Goal: Task Accomplishment & Management: Manage account settings

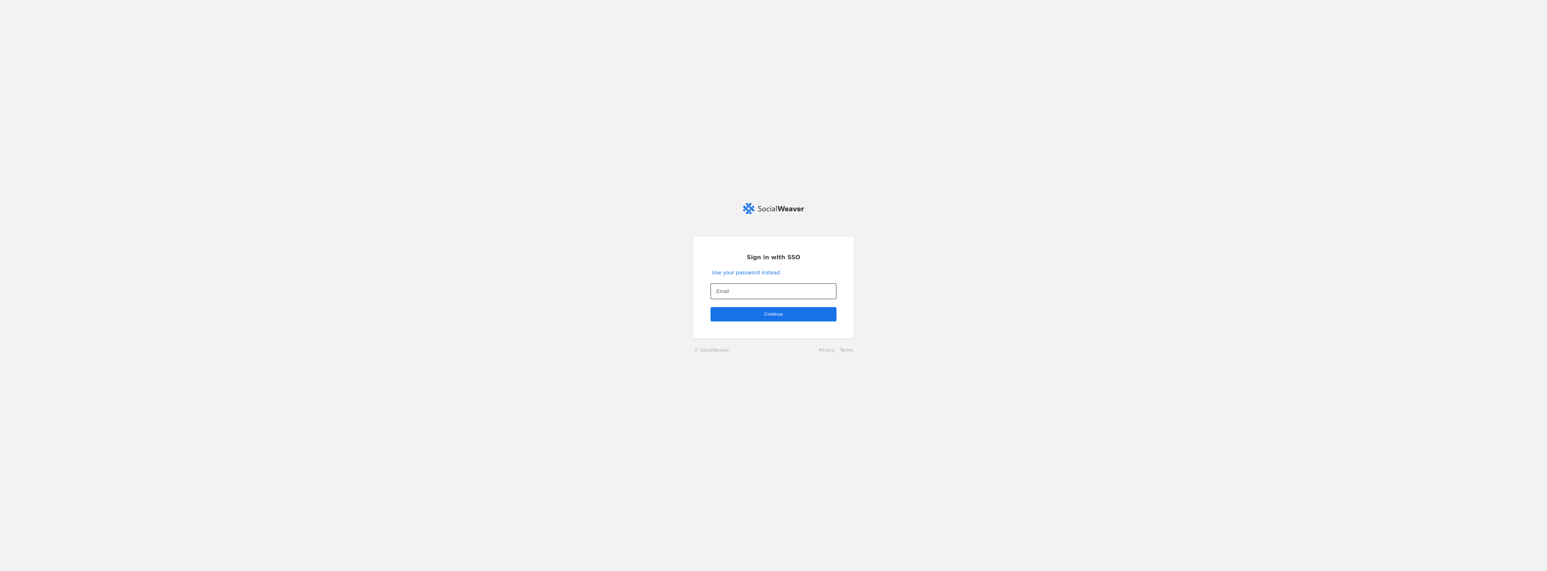
click at [750, 295] on input "Email" at bounding box center [773, 291] width 114 height 9
type input "[PERSON_NAME][EMAIL_ADDRESS][PERSON_NAME][DOMAIN_NAME]"
click at [785, 318] on span "undefined" at bounding box center [773, 314] width 126 height 14
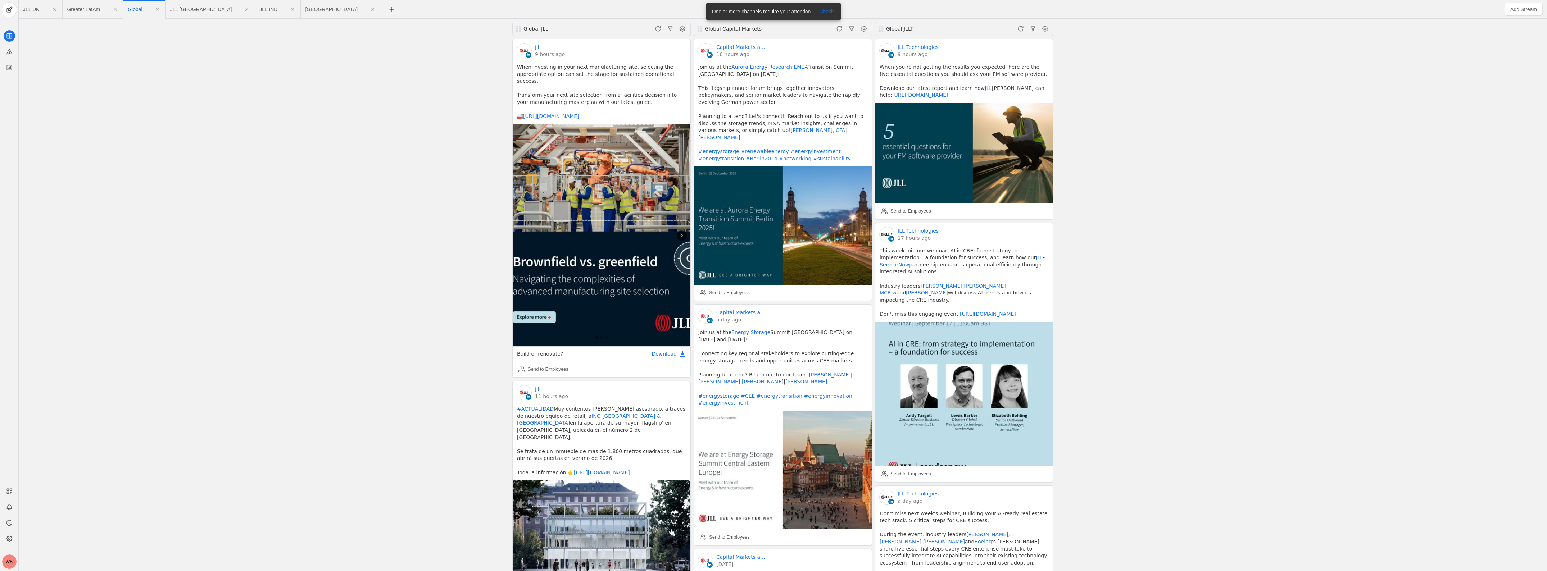
click at [1175, 326] on div "Global JLL jll 9 hours ago When investing in your next manufacturing site, sele…" at bounding box center [783, 295] width 1524 height 552
click at [10, 13] on span "undefined" at bounding box center [9, 10] width 14 height 14
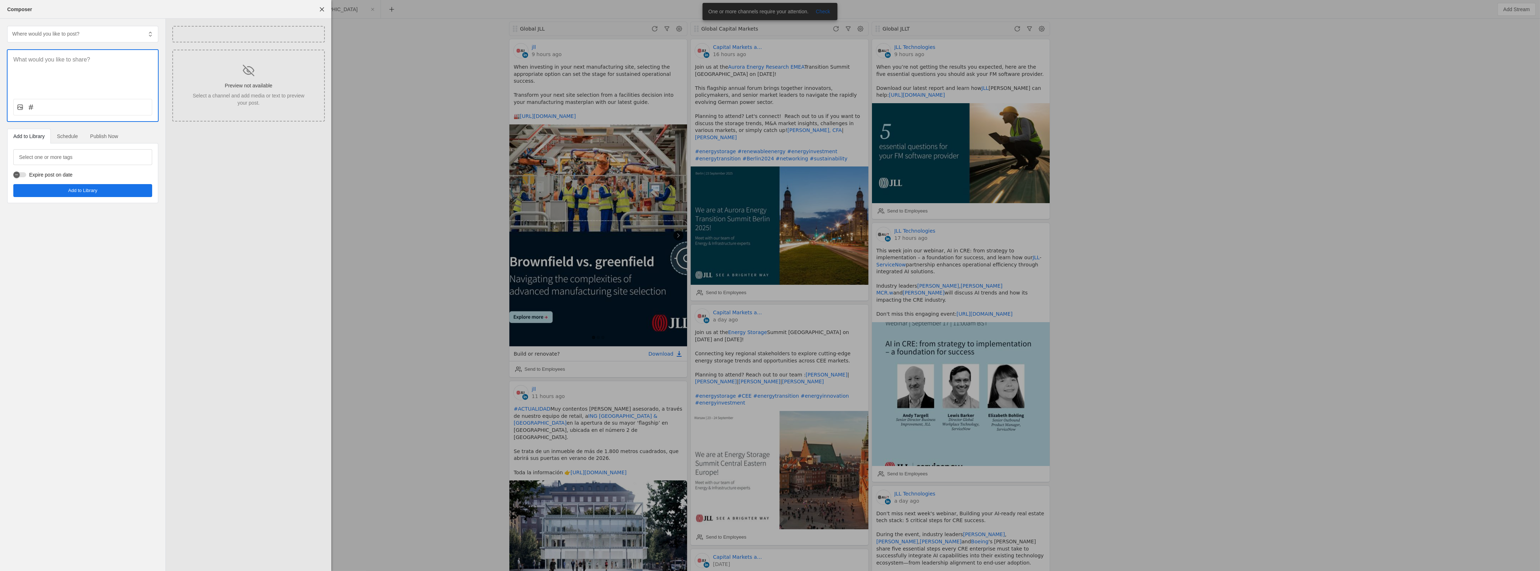
click at [381, 214] on div at bounding box center [770, 285] width 1540 height 571
click at [47, 59] on p at bounding box center [82, 60] width 139 height 8
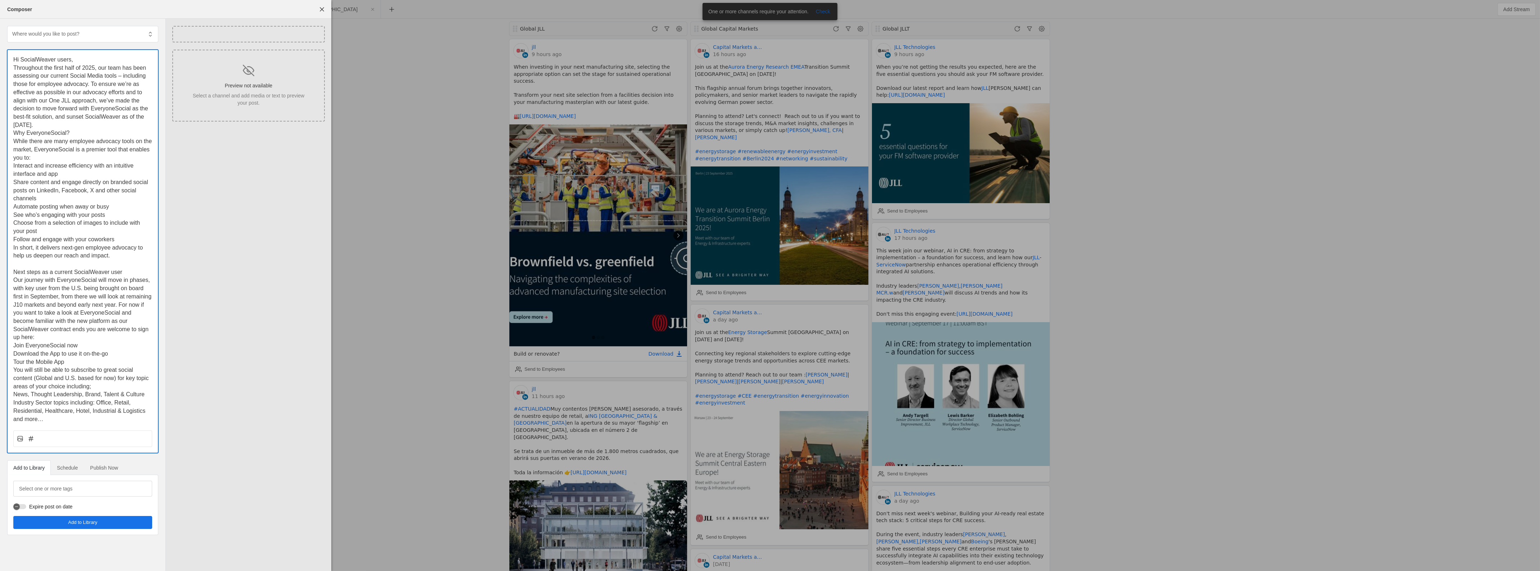
click at [63, 468] on span "Schedule" at bounding box center [67, 467] width 21 height 5
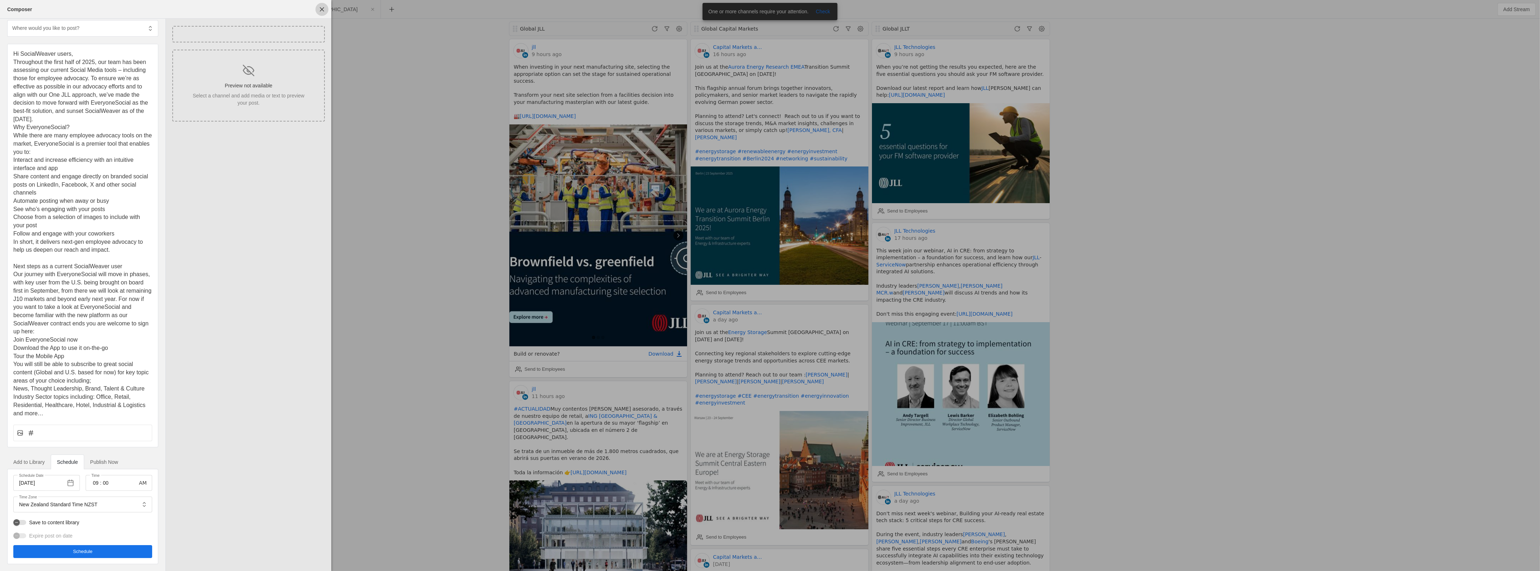
click at [324, 6] on span "undefined" at bounding box center [321, 9] width 13 height 13
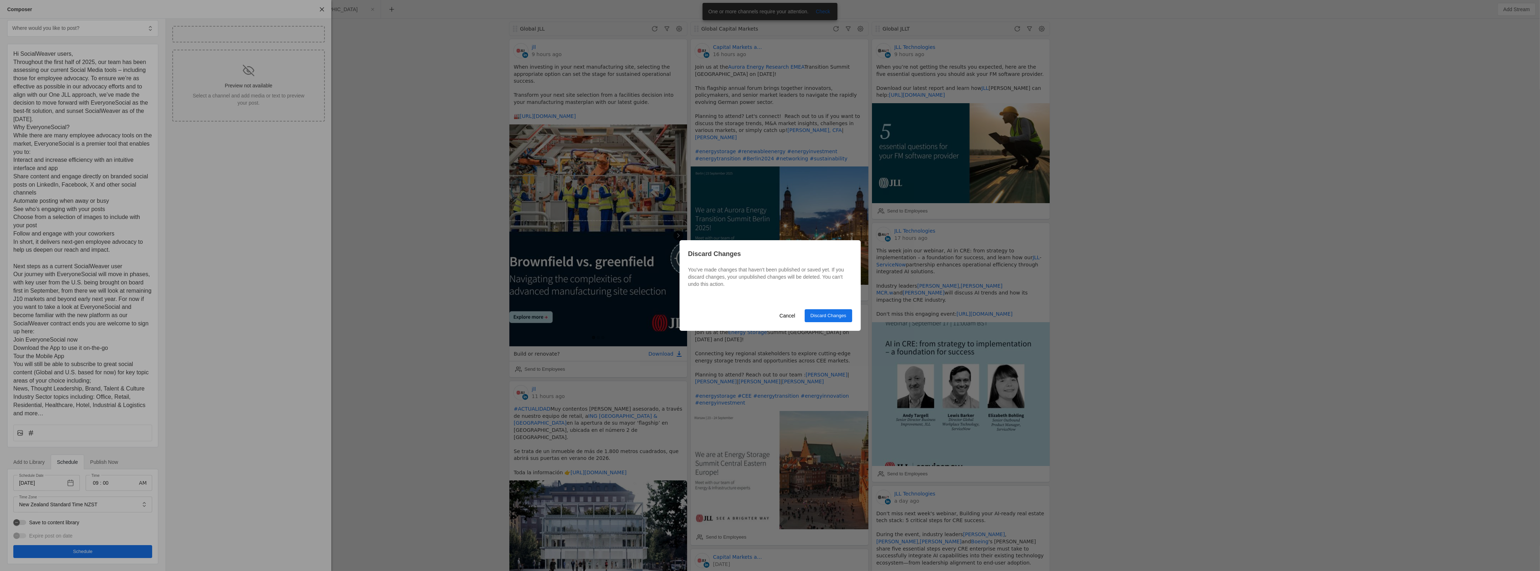
click at [827, 318] on span "Discard Changes" at bounding box center [828, 315] width 36 height 7
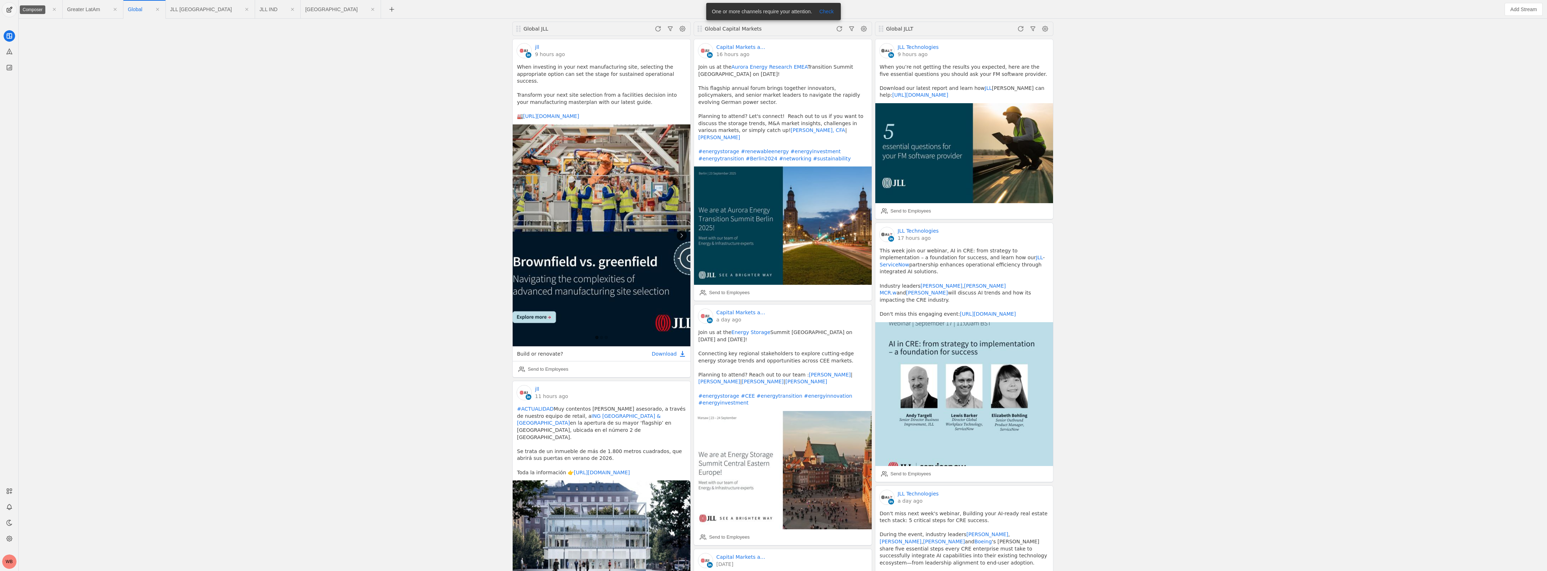
click at [12, 13] on span "undefined" at bounding box center [9, 10] width 14 height 14
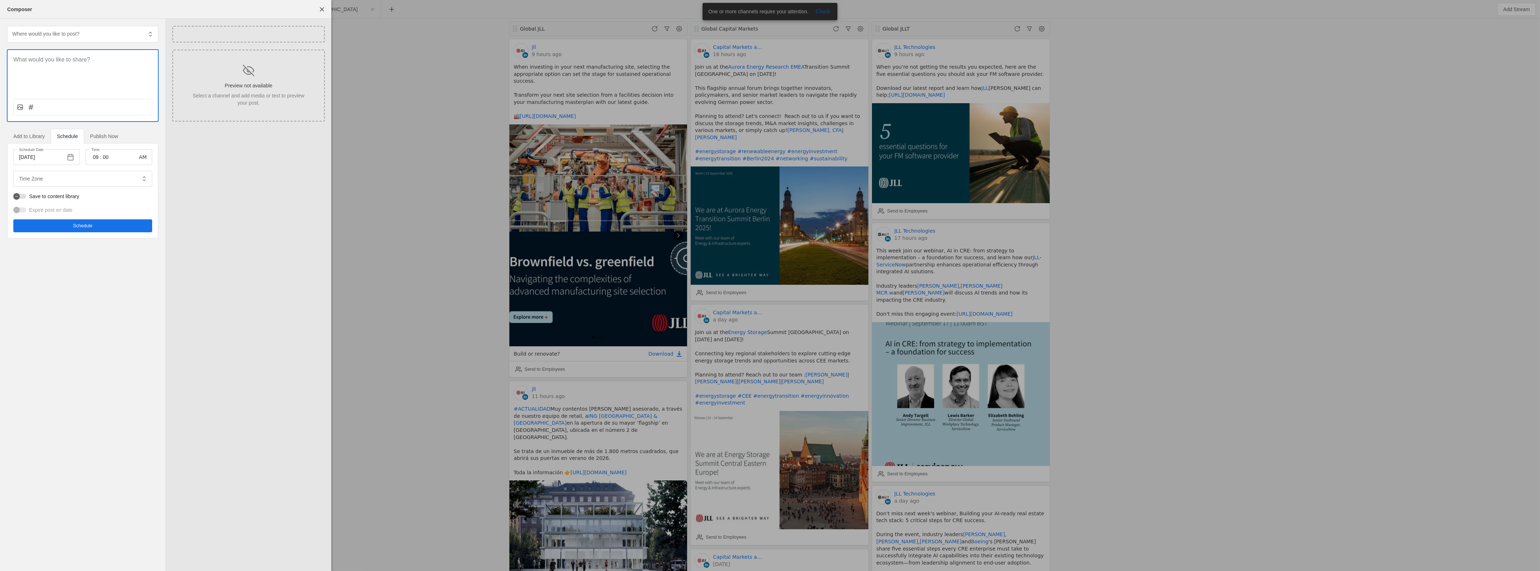
type input "New Zealand Standard Time NZST"
click at [152, 36] on span at bounding box center [150, 34] width 13 height 13
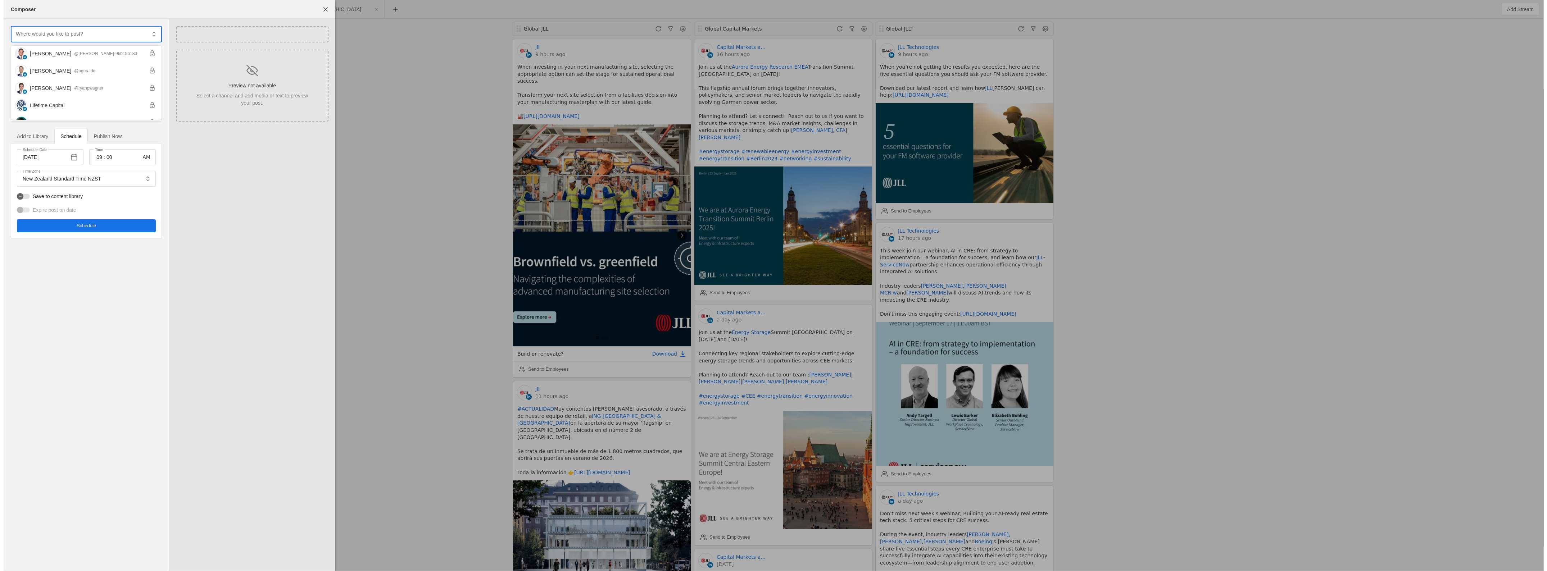
scroll to position [0, 0]
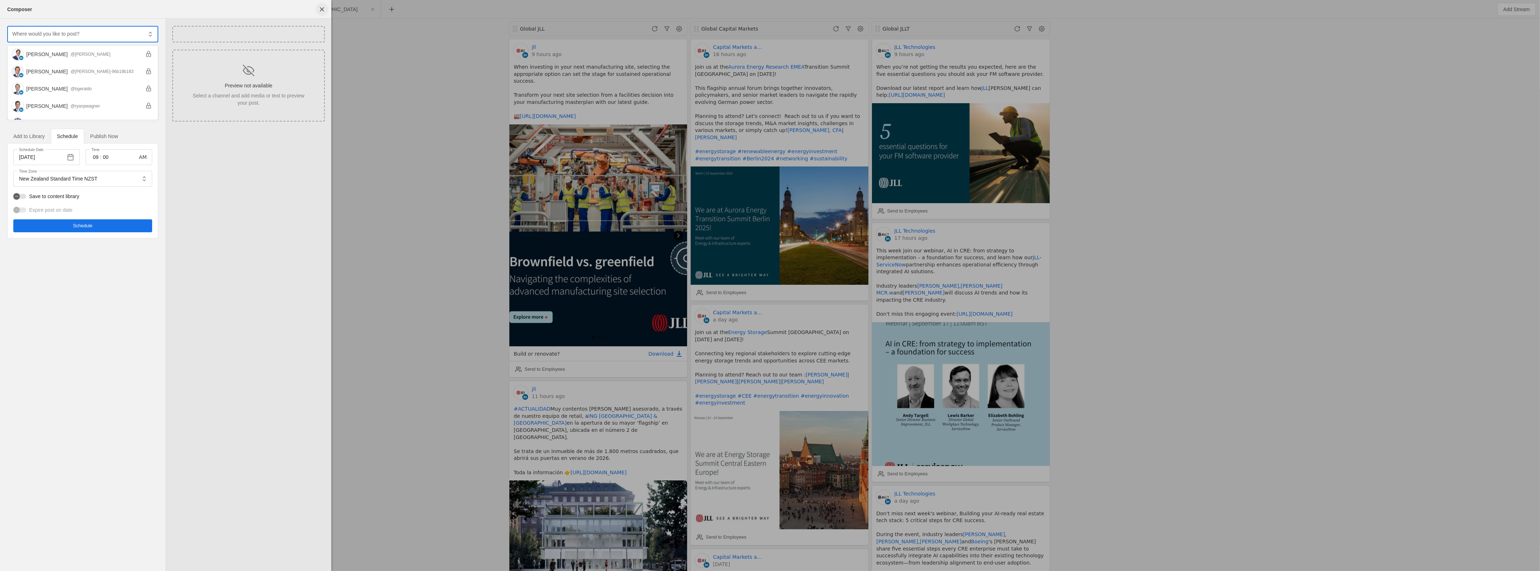
click at [323, 9] on span "undefined" at bounding box center [321, 9] width 13 height 13
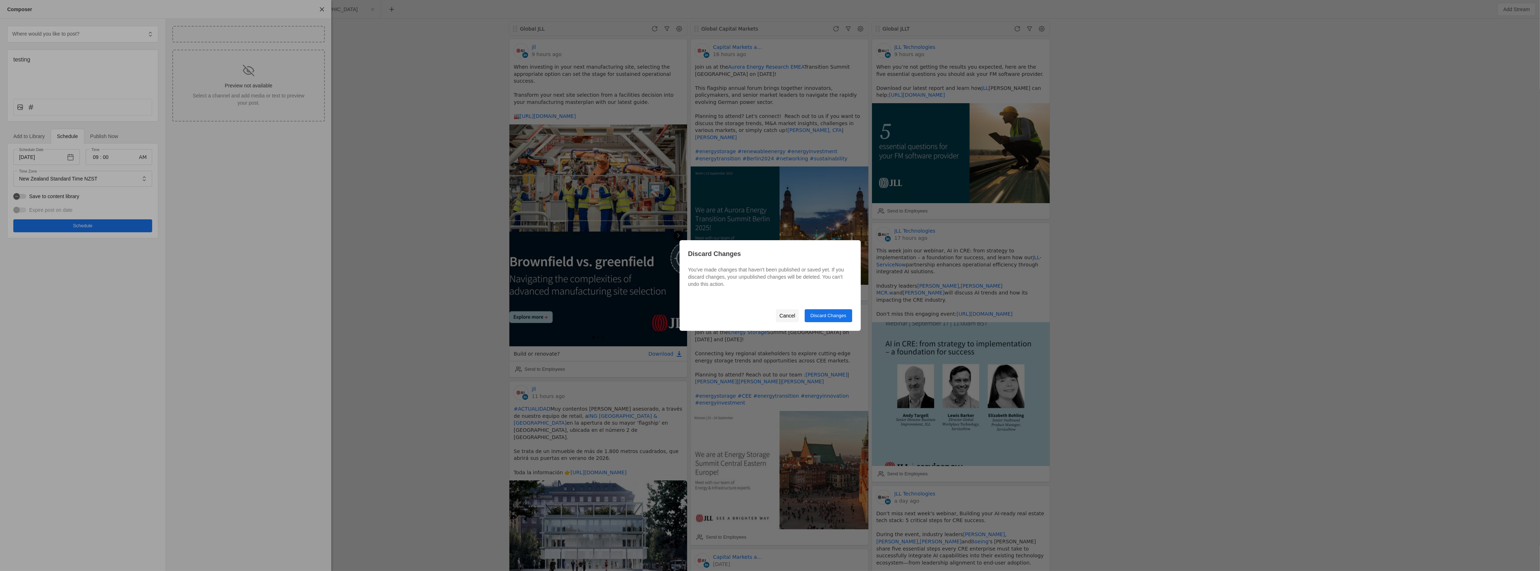
click at [788, 317] on span "Cancel" at bounding box center [787, 315] width 16 height 13
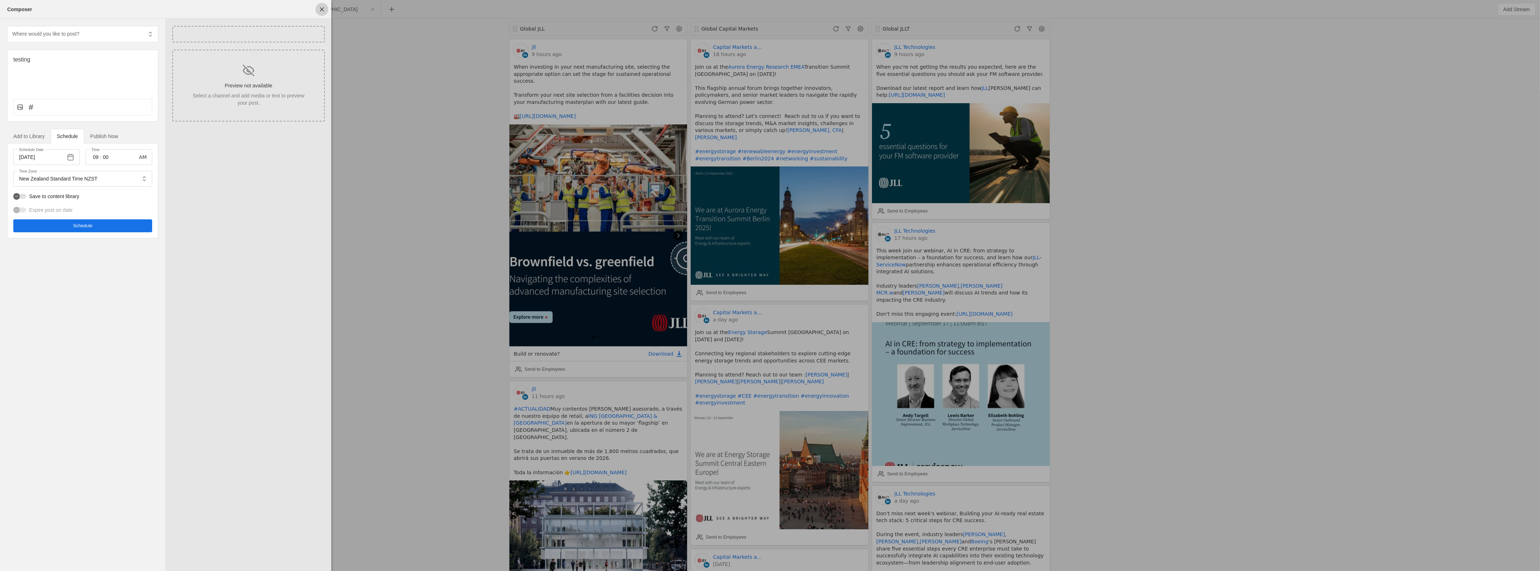
click at [321, 9] on span "undefined" at bounding box center [321, 9] width 13 height 13
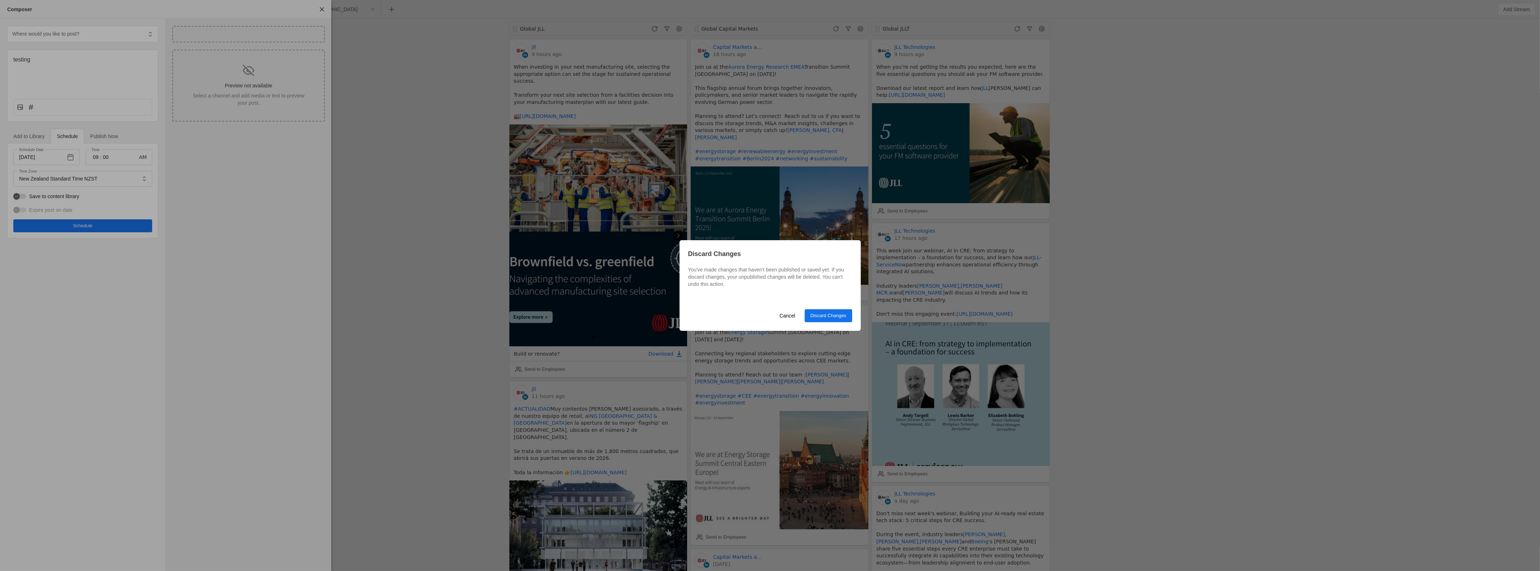
click at [836, 318] on span "Discard Changes" at bounding box center [828, 315] width 36 height 7
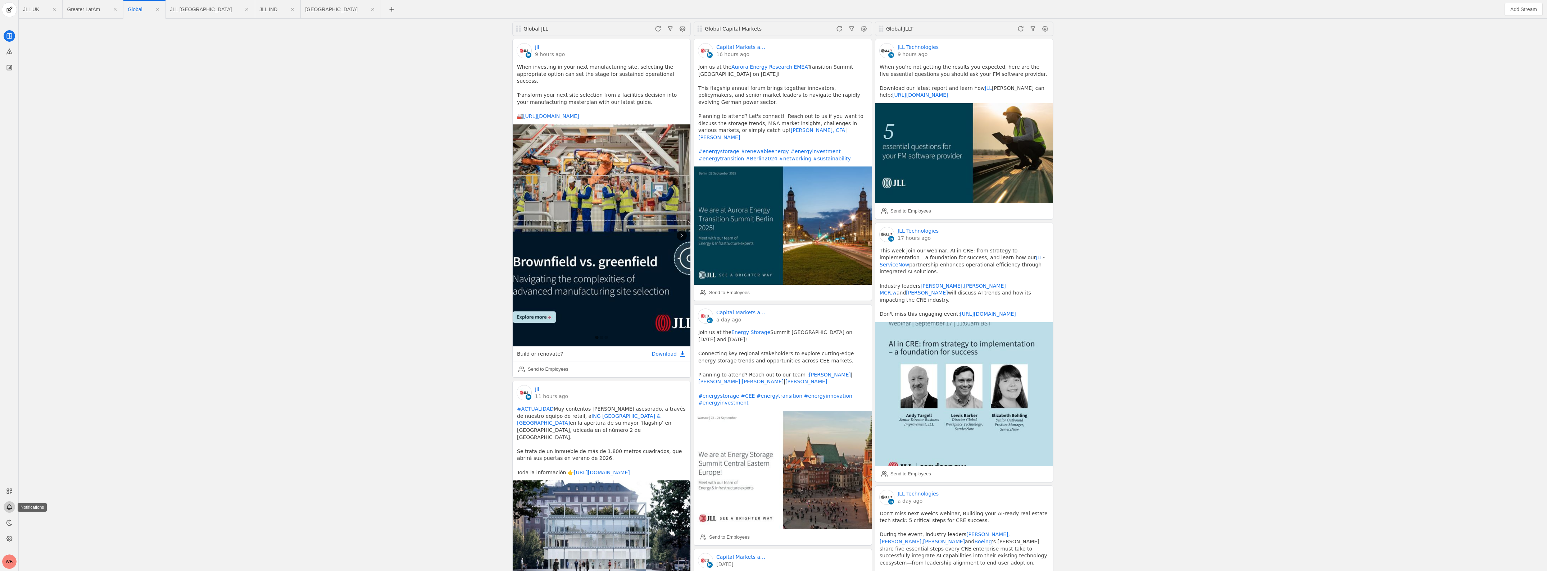
click at [9, 506] on icon at bounding box center [9, 507] width 7 height 7
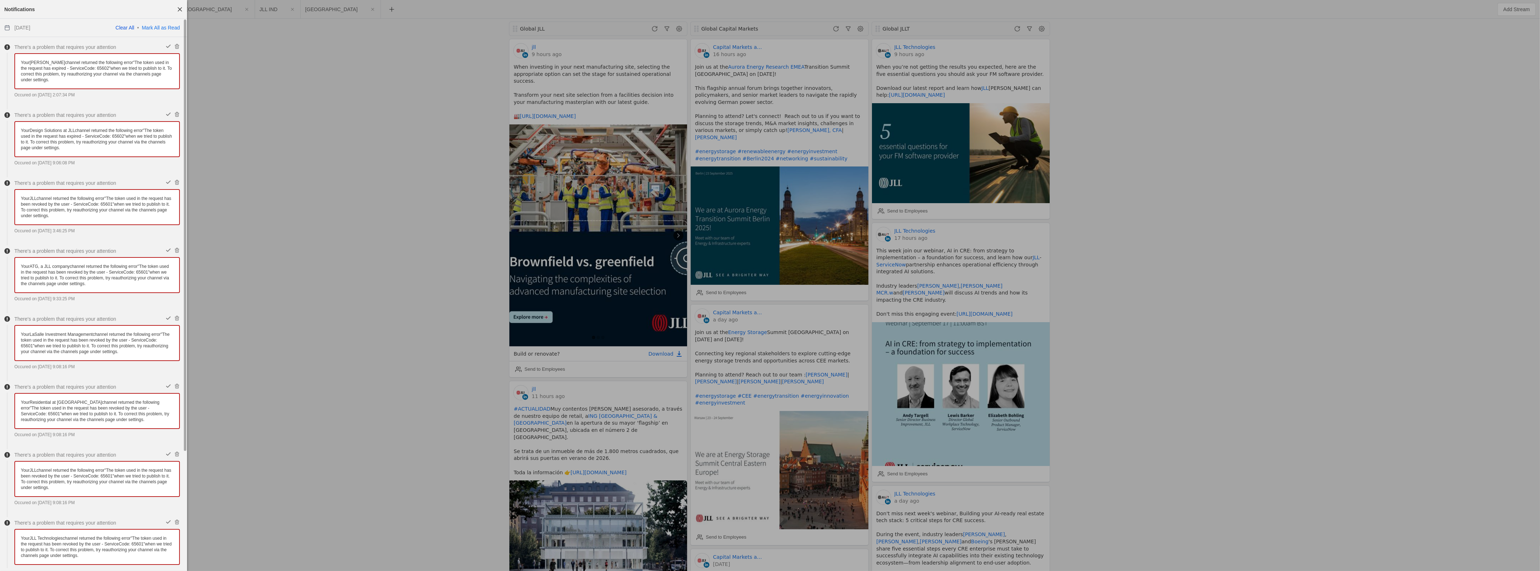
click at [128, 26] on link "Clear All" at bounding box center [124, 28] width 19 height 6
click at [180, 11] on span "button" at bounding box center [179, 9] width 13 height 13
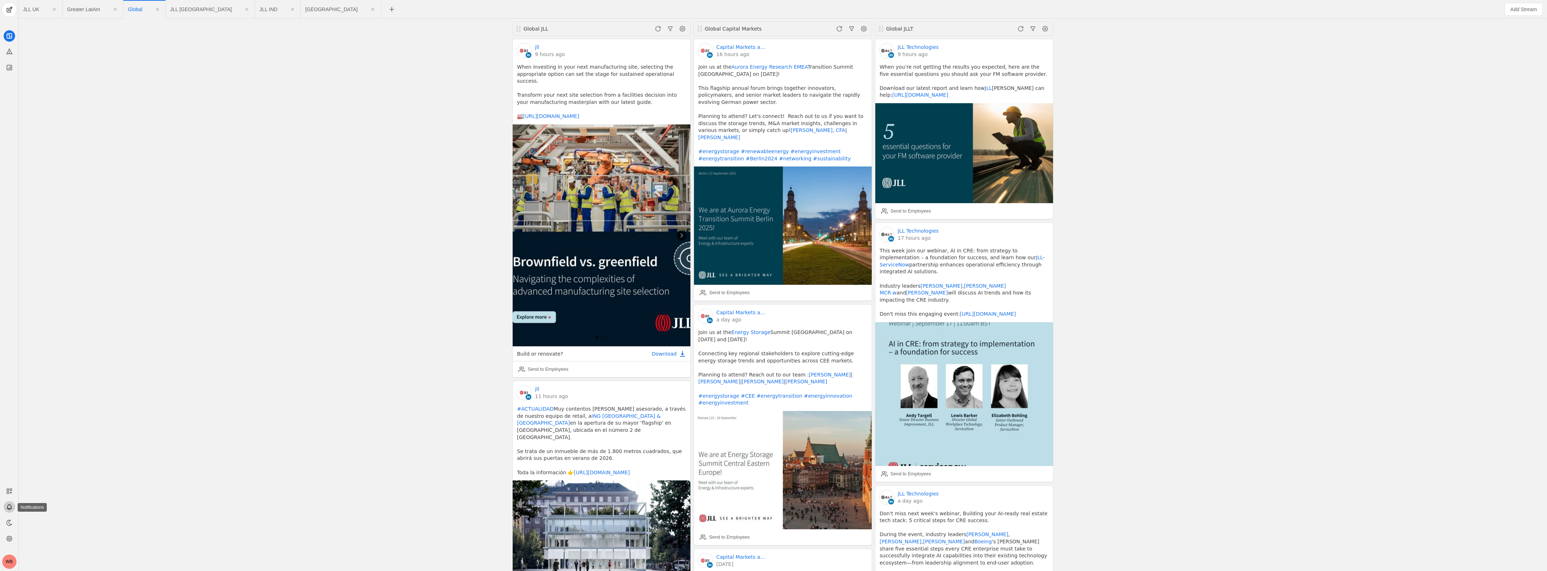
click at [6, 504] on icon at bounding box center [9, 507] width 7 height 7
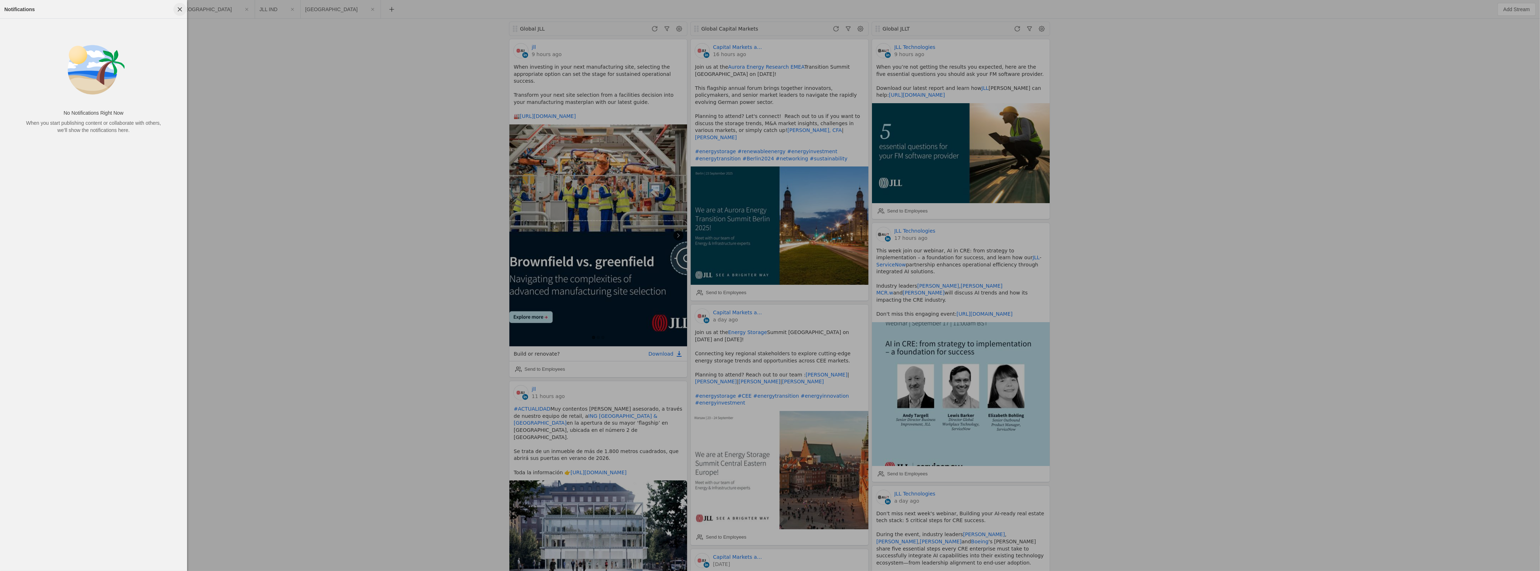
click at [180, 8] on span "button" at bounding box center [179, 9] width 13 height 13
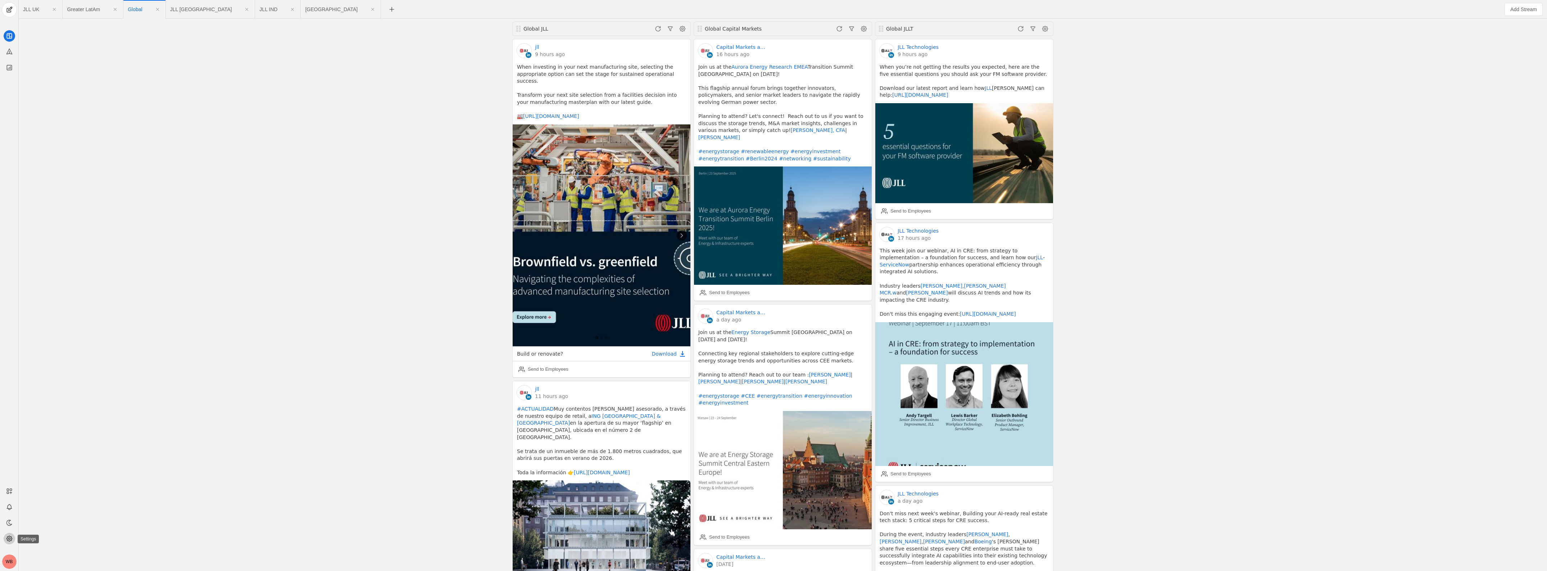
click at [13, 538] on app-icon at bounding box center [10, 539] width 12 height 12
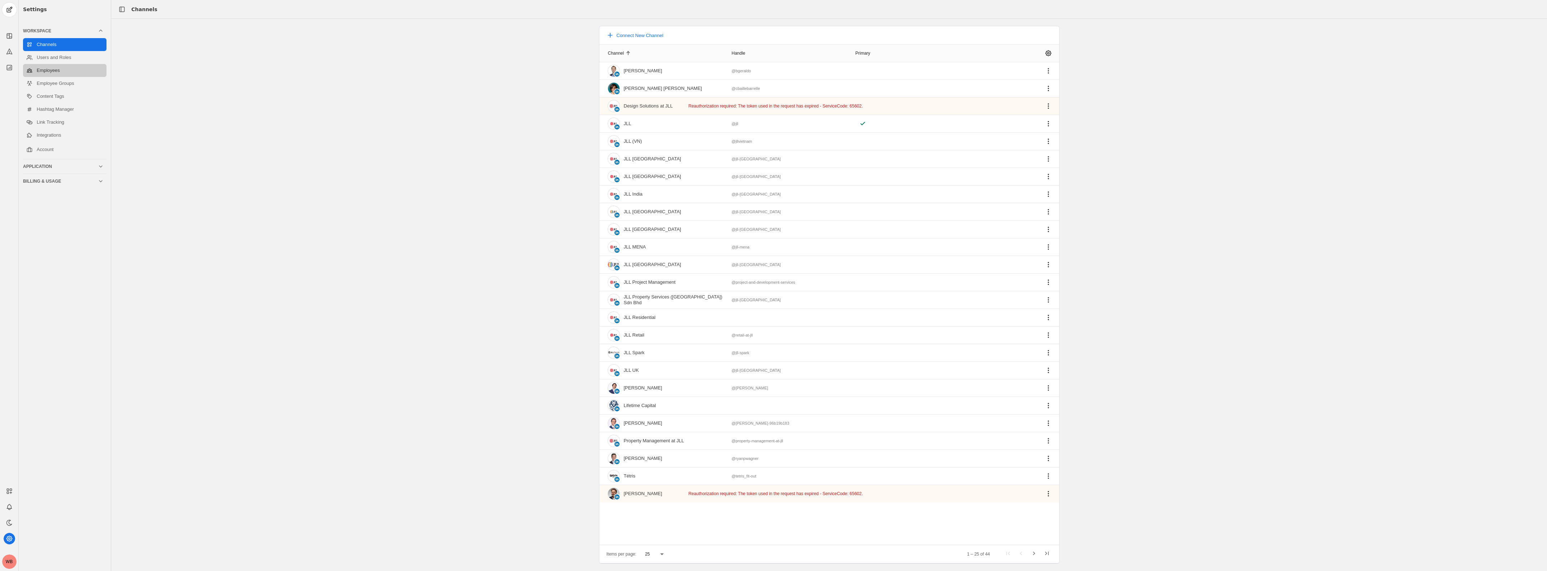
click at [54, 75] on link "Employees" at bounding box center [64, 70] width 83 height 13
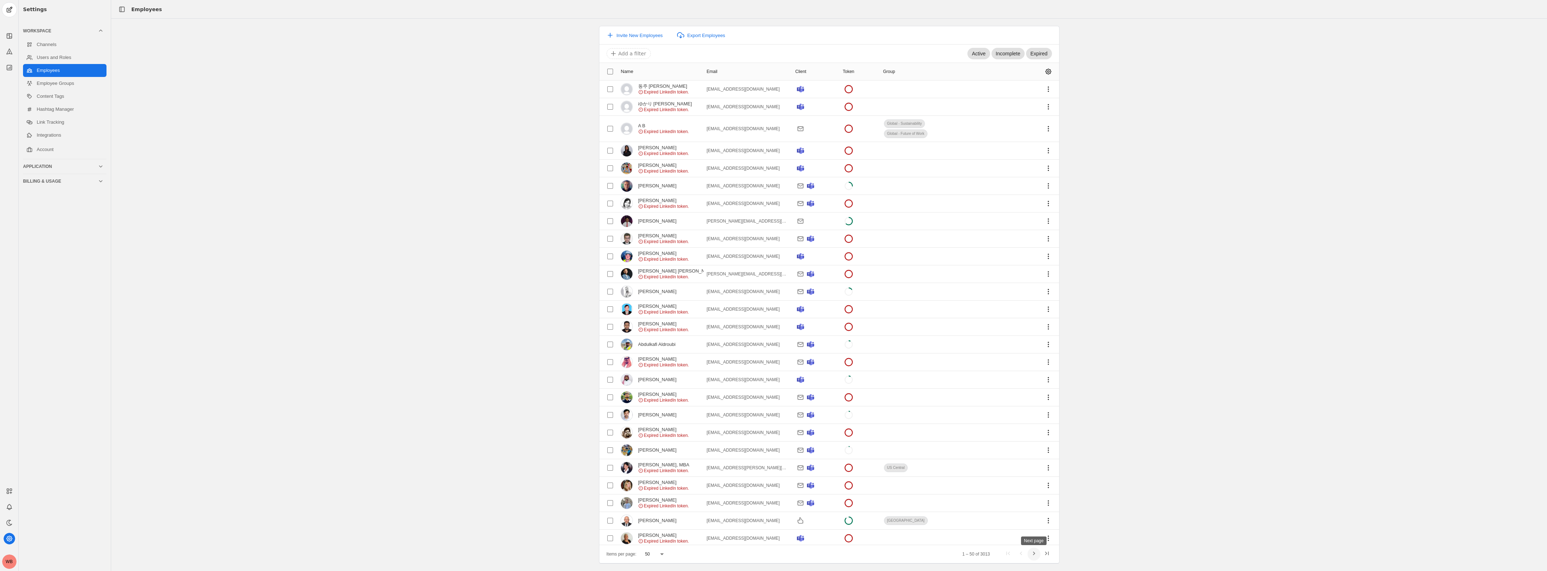
click at [1035, 556] on span "Next page" at bounding box center [1033, 554] width 13 height 13
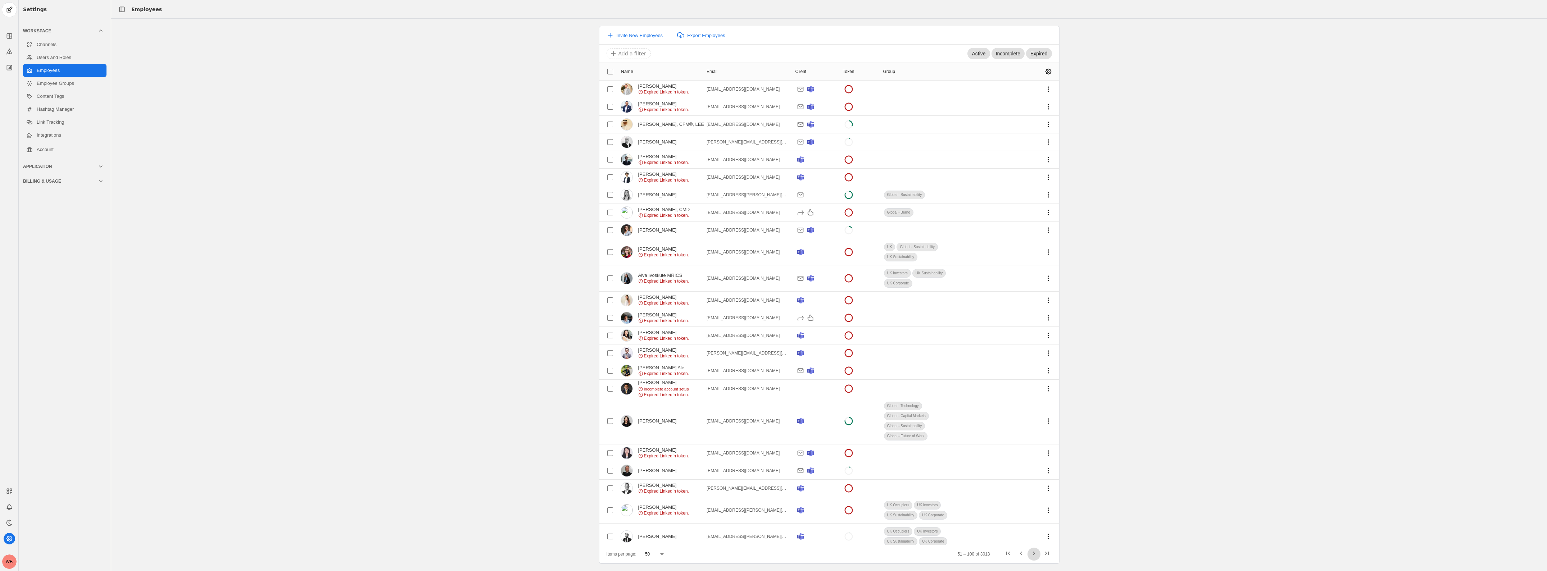
click at [1035, 556] on span "Next page" at bounding box center [1033, 554] width 13 height 13
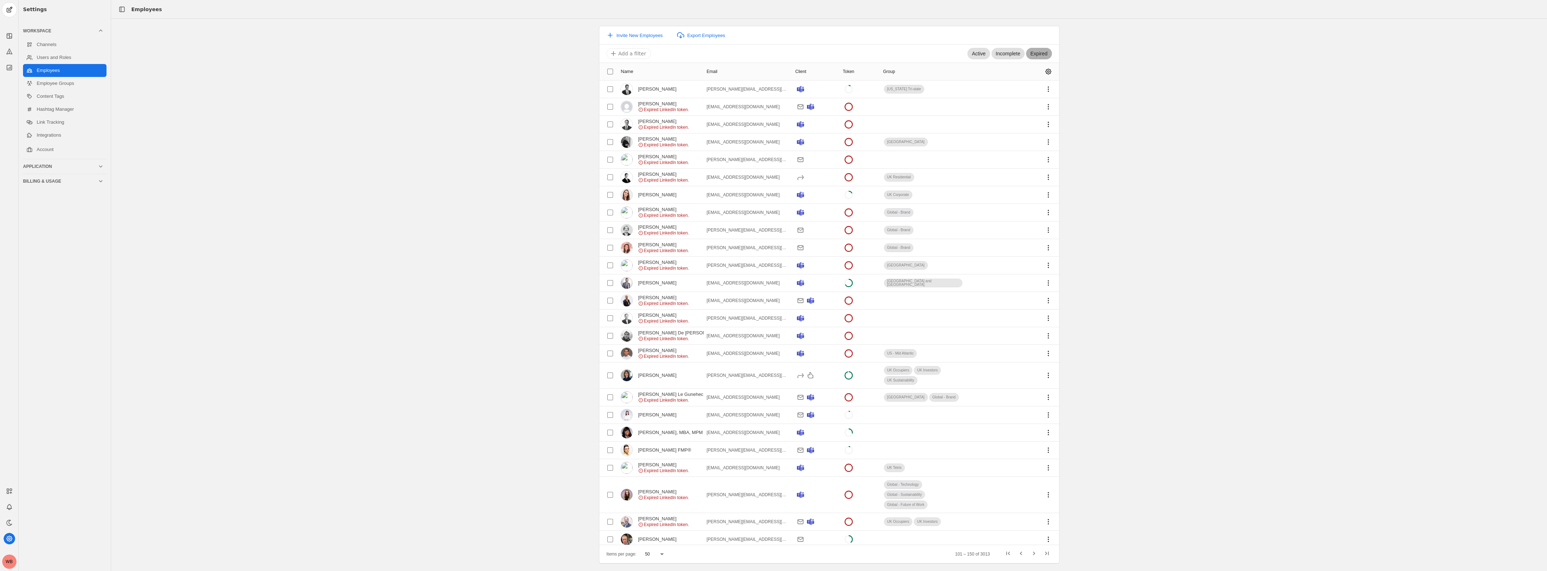
click at [1035, 56] on span "Expired" at bounding box center [1038, 53] width 17 height 7
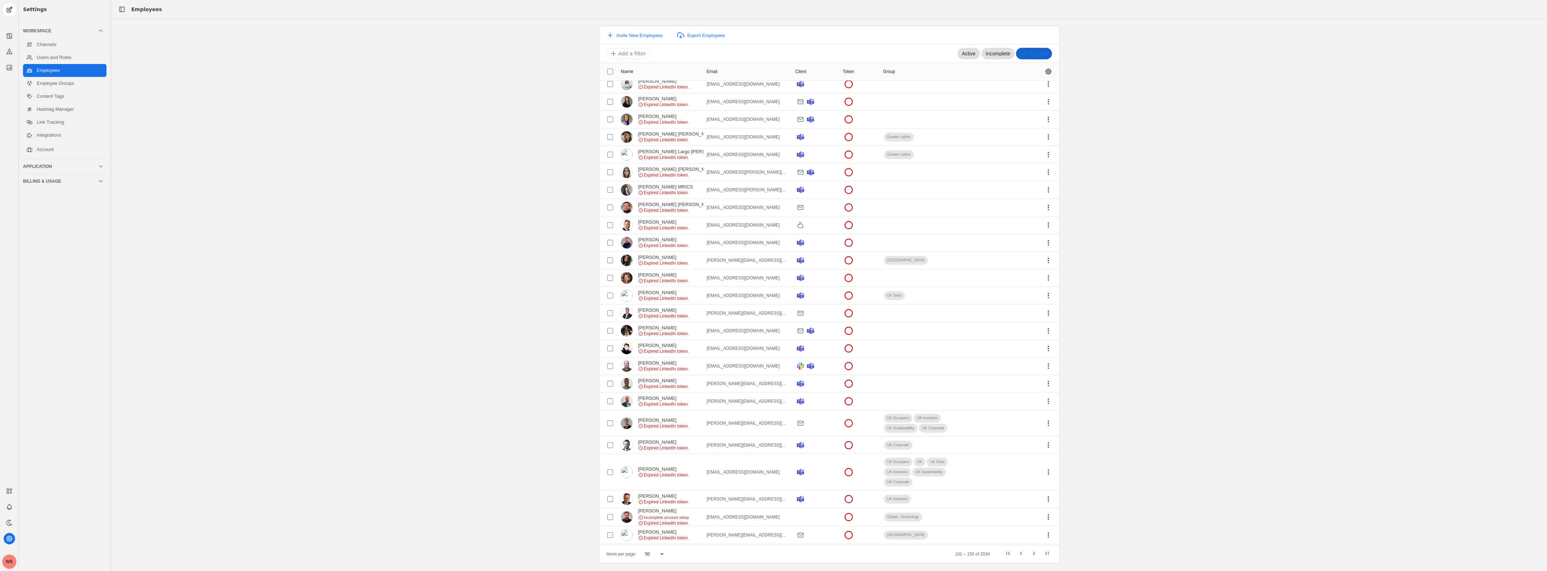
scroll to position [468, 0]
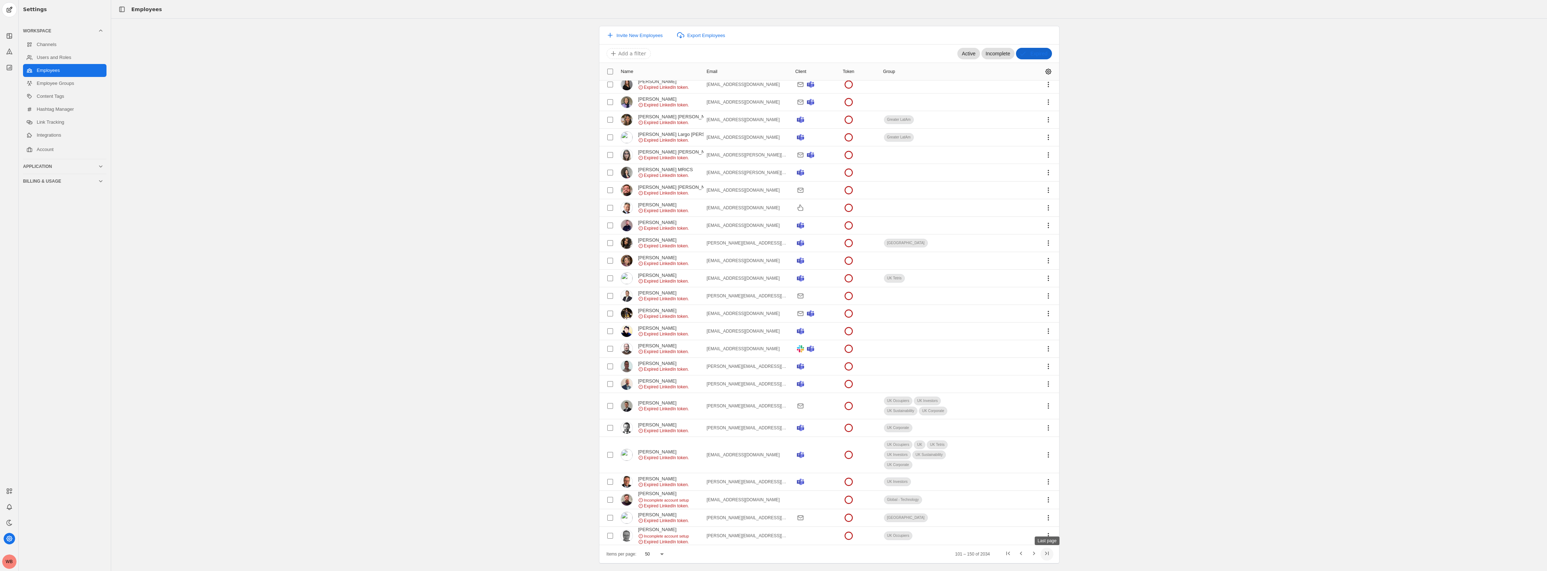
click at [1046, 558] on span "Last page" at bounding box center [1046, 554] width 13 height 13
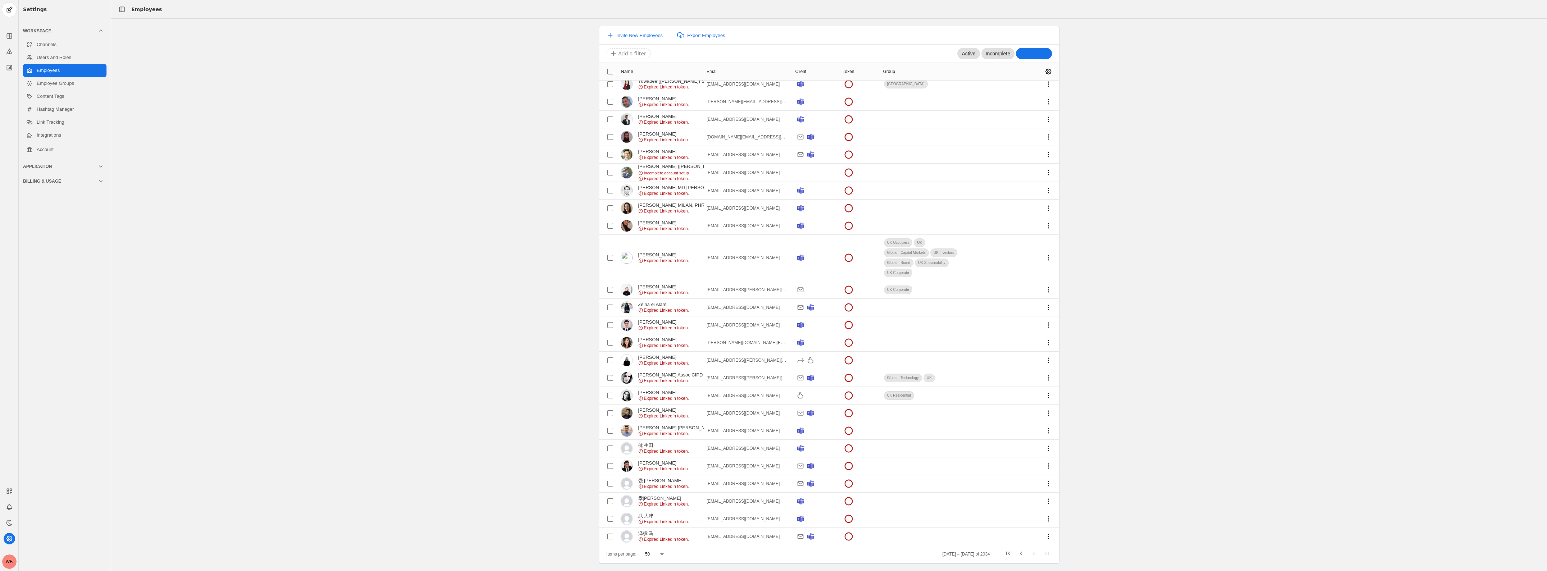
scroll to position [0, 0]
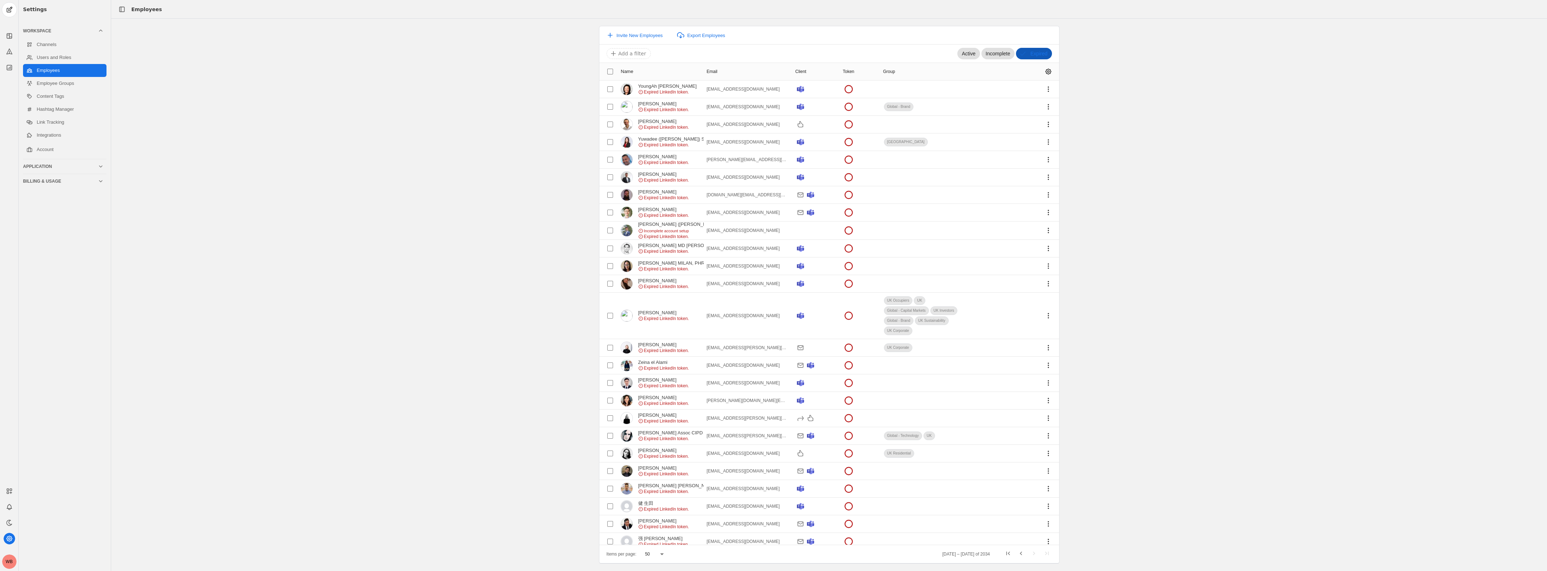
click at [1032, 55] on span "Expired" at bounding box center [1038, 53] width 17 height 7
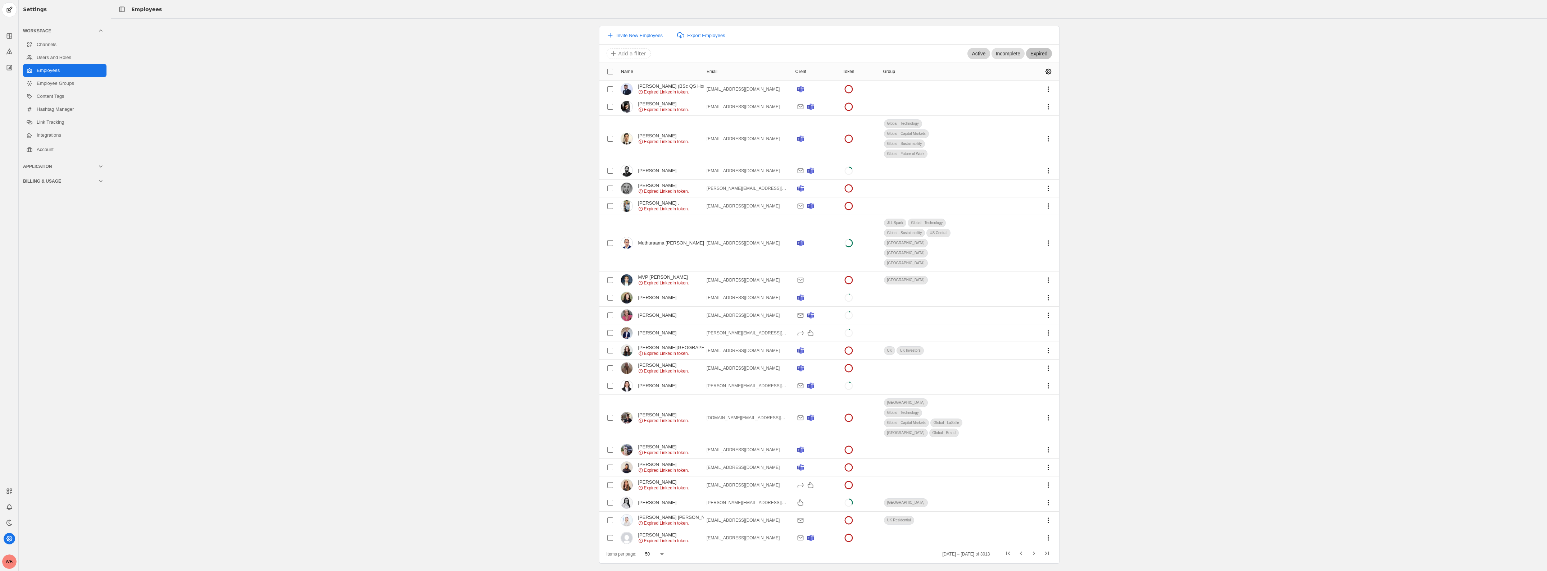
click at [979, 53] on span "Active" at bounding box center [978, 53] width 14 height 7
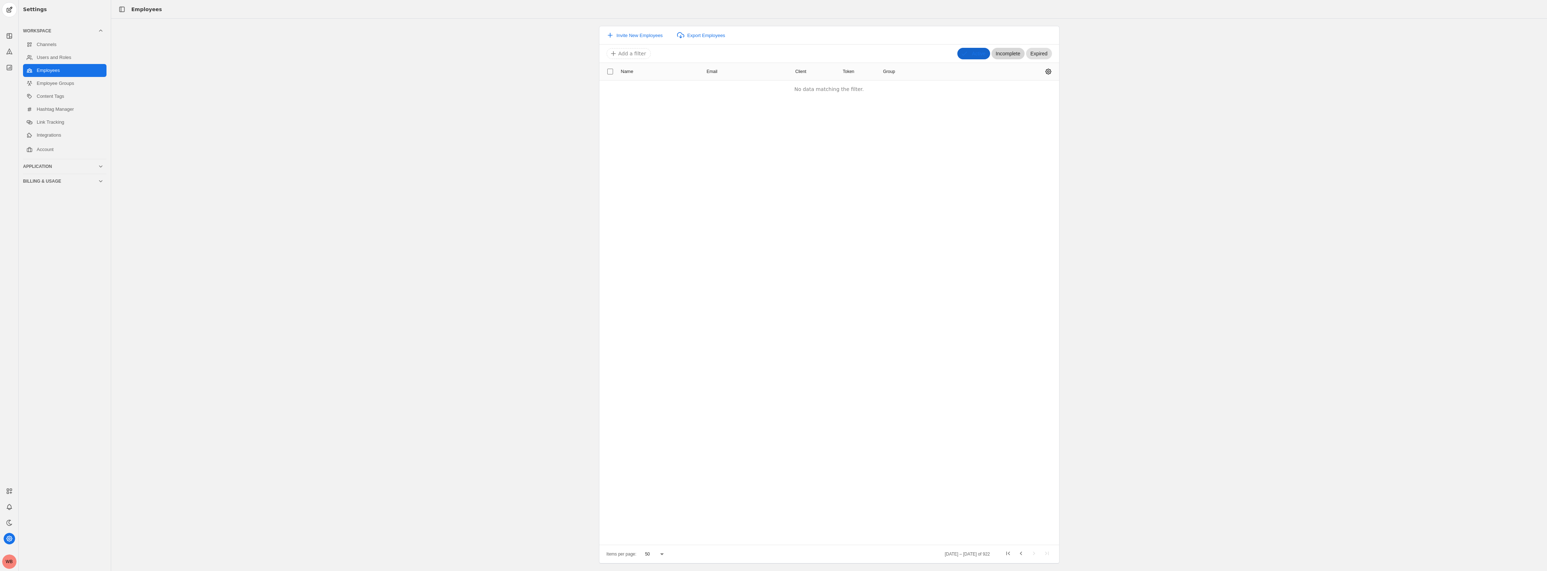
click at [1010, 53] on span "Incomplete" at bounding box center [1008, 53] width 24 height 7
click at [957, 56] on button "Active" at bounding box center [963, 54] width 32 height 10
click at [1000, 56] on span "Incomplete" at bounding box center [1008, 53] width 24 height 7
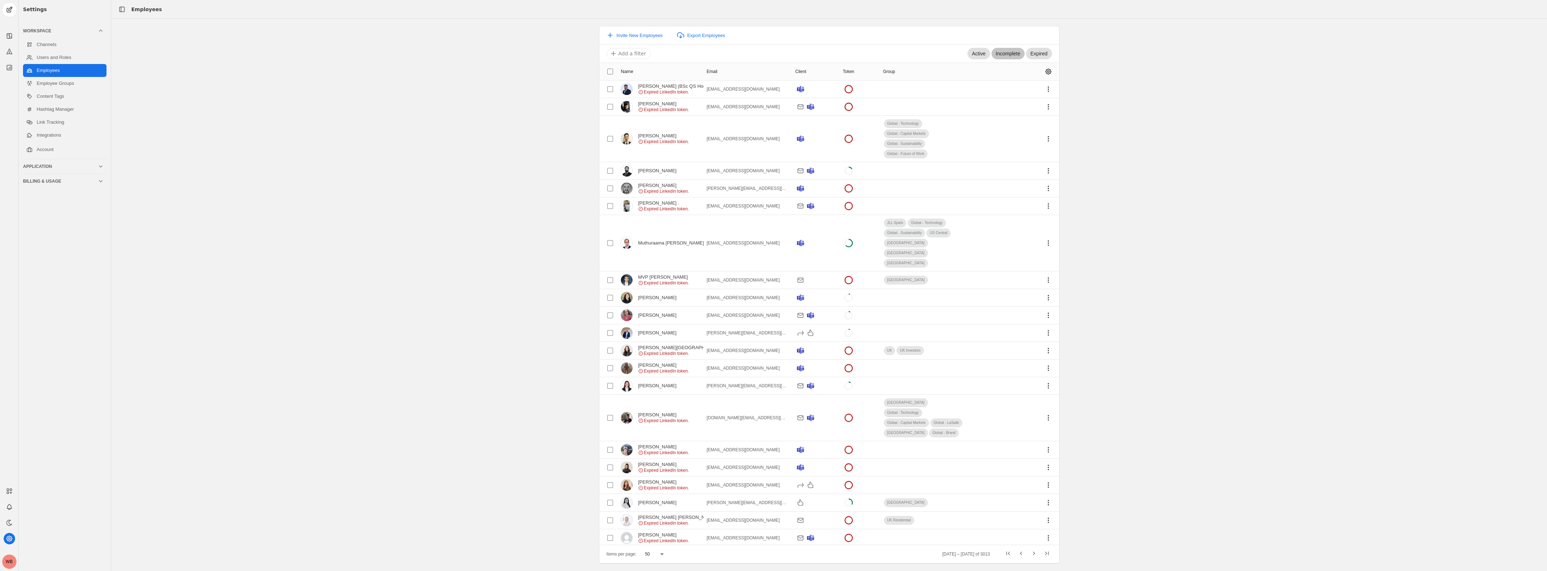
click at [619, 54] on input at bounding box center [789, 53] width 360 height 9
click at [621, 53] on input at bounding box center [789, 53] width 360 height 9
click at [1160, 164] on div "Invite New Employees Export Employees Active Incomplete Expired Add a filter Na…" at bounding box center [828, 295] width 1435 height 538
click at [977, 58] on button "Active" at bounding box center [978, 54] width 22 height 10
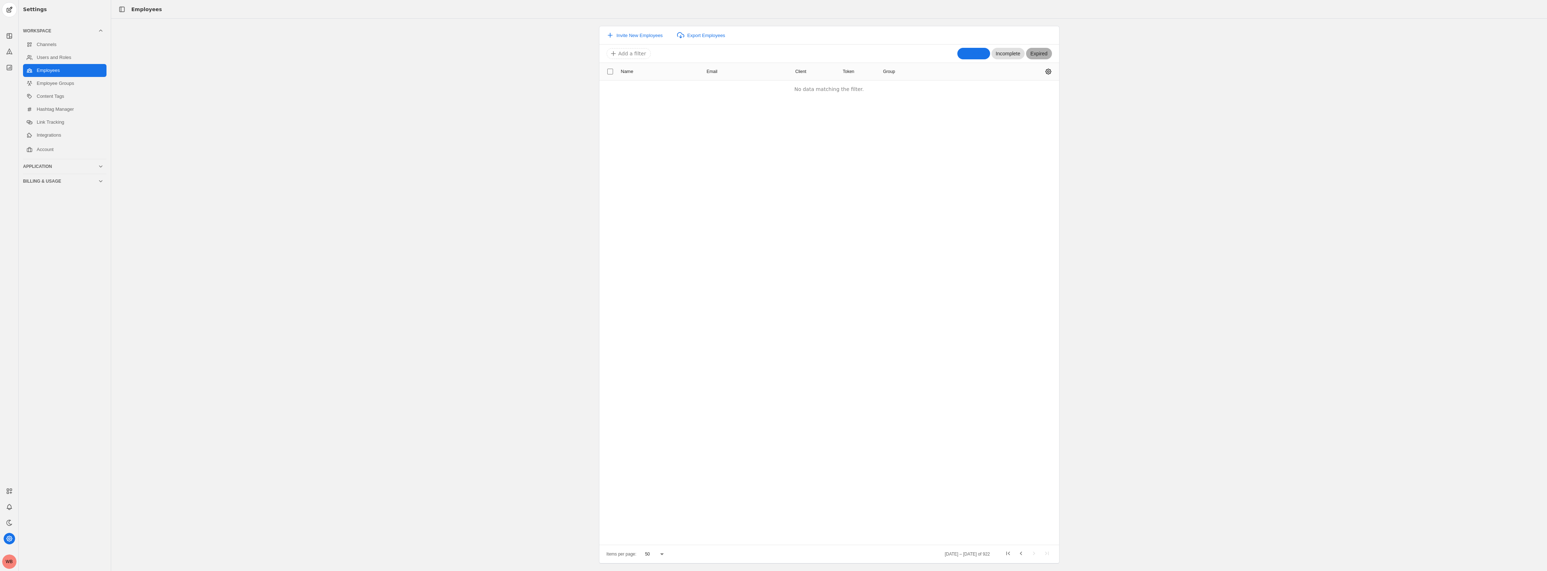
click at [1039, 55] on span "Expired" at bounding box center [1038, 53] width 17 height 7
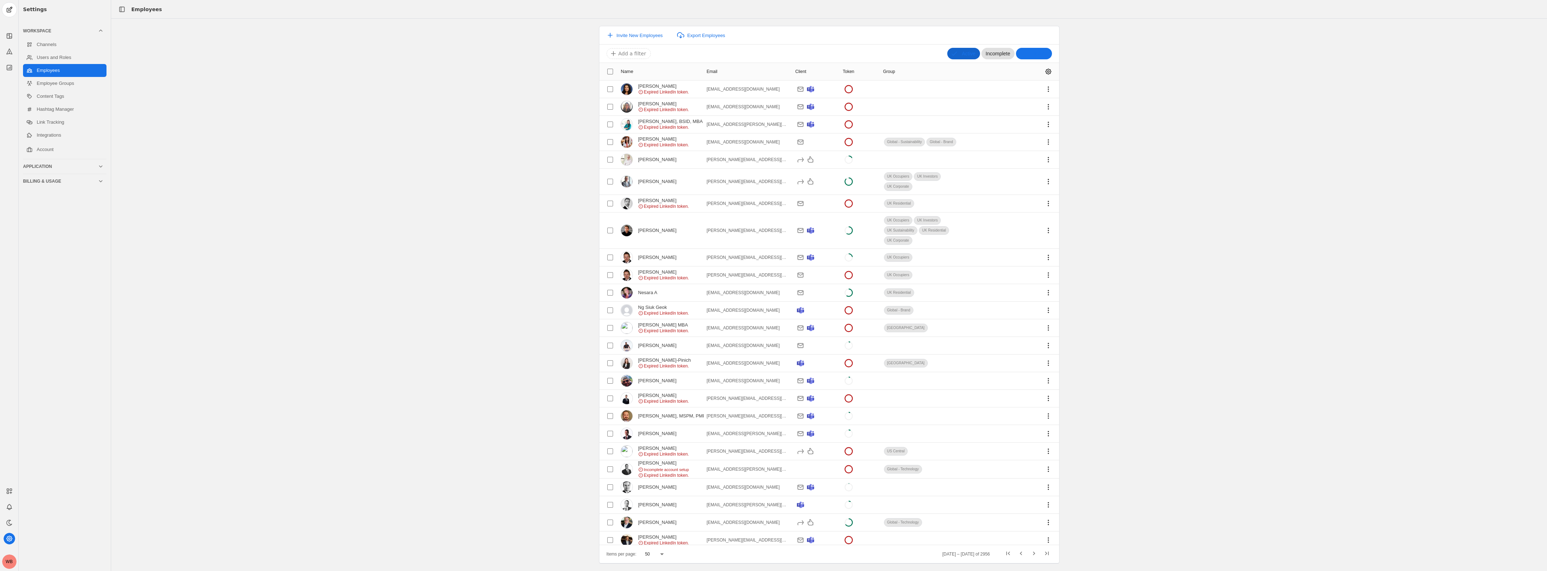
click at [951, 60] on div "Active Incomplete Expired" at bounding box center [999, 53] width 106 height 13
click at [956, 57] on button "Active" at bounding box center [963, 54] width 32 height 10
